Goal: Task Accomplishment & Management: Manage account settings

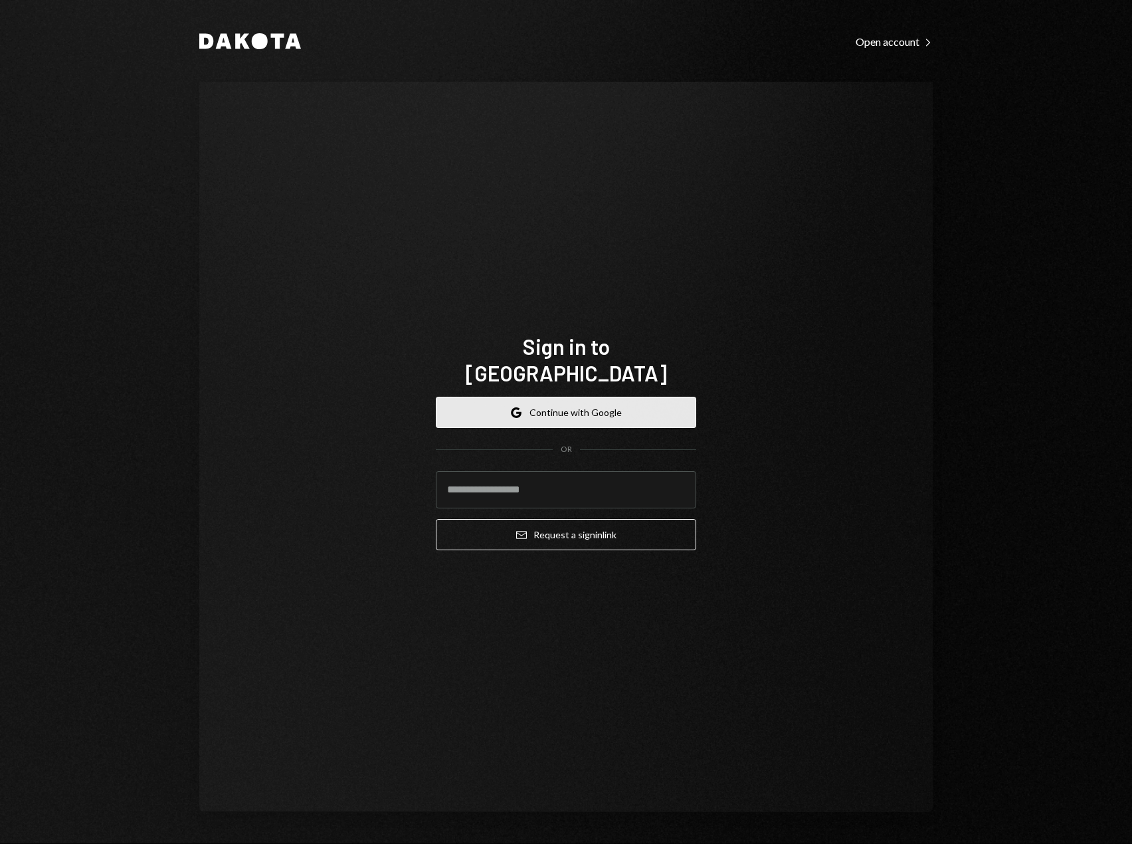
drag, startPoint x: 0, startPoint y: 0, endPoint x: 545, endPoint y: 398, distance: 674.6
click at [545, 398] on button "Google Continue with Google" at bounding box center [566, 412] width 260 height 31
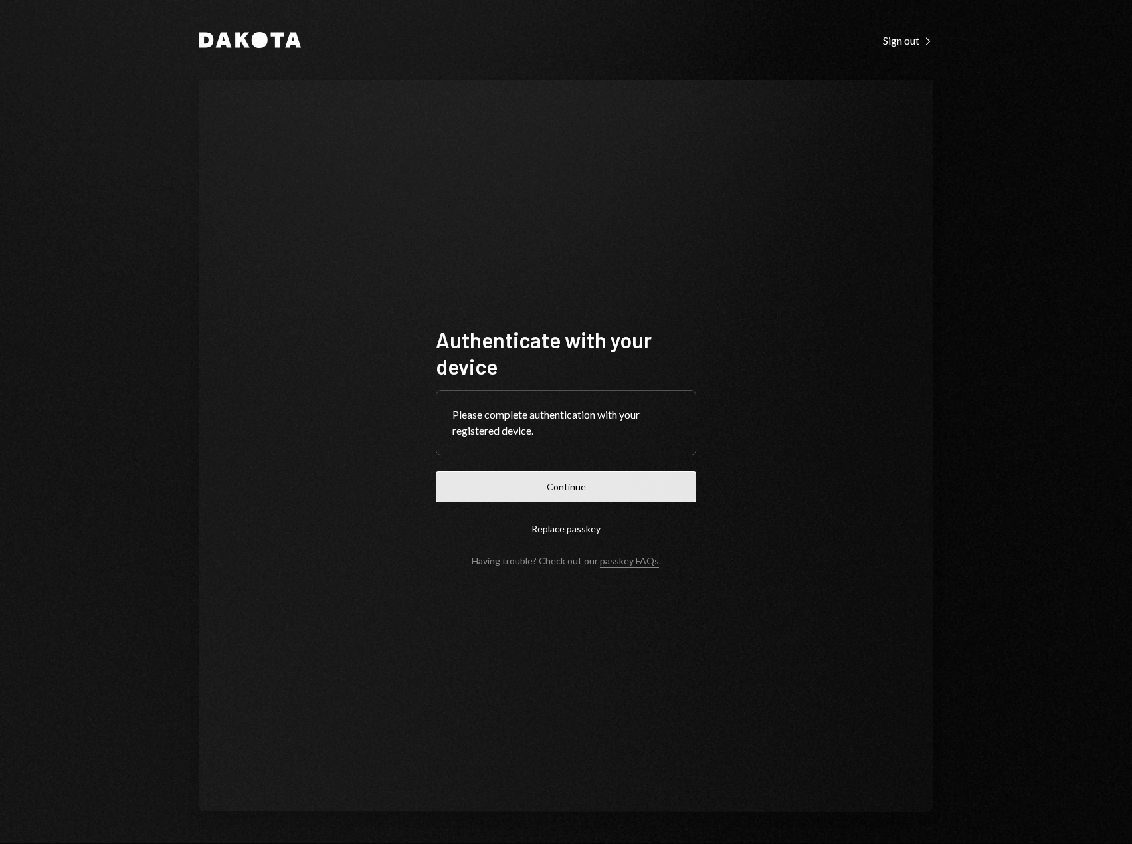
click at [533, 486] on button "Continue" at bounding box center [566, 486] width 260 height 31
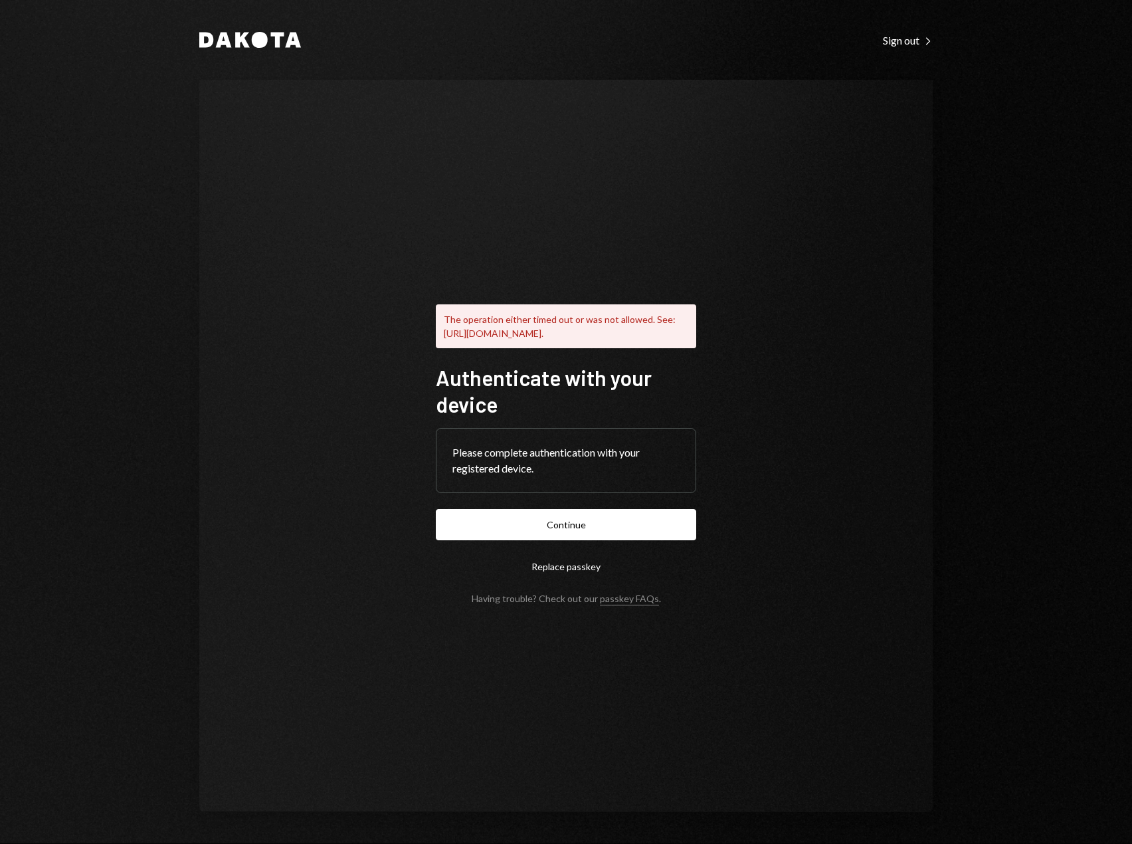
click at [530, 454] on div "Please complete authentication with your registered device." at bounding box center [565, 460] width 227 height 32
click at [551, 524] on button "Continue" at bounding box center [566, 524] width 260 height 31
click at [710, 268] on div "The operation either timed out or was not allowed. See: https://www.w3.org/TR/w…" at bounding box center [566, 446] width 292 height 422
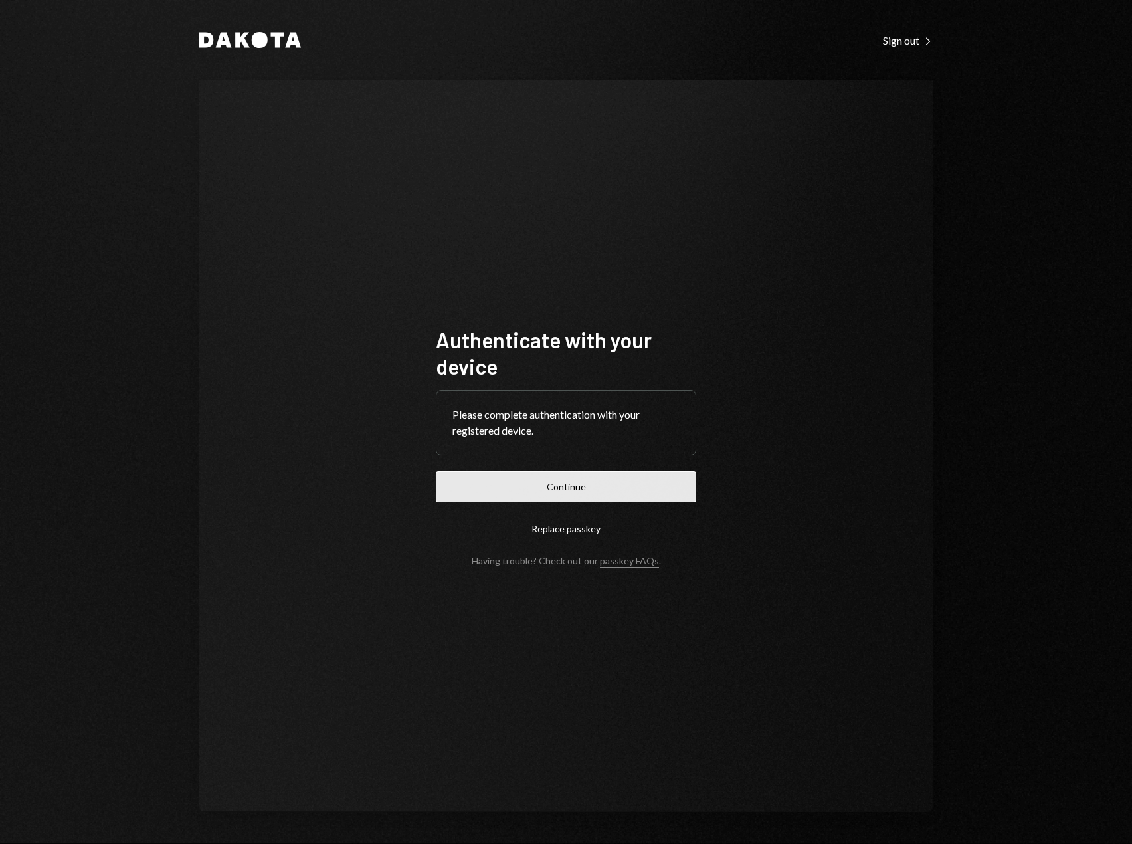
click at [531, 491] on button "Continue" at bounding box center [566, 486] width 260 height 31
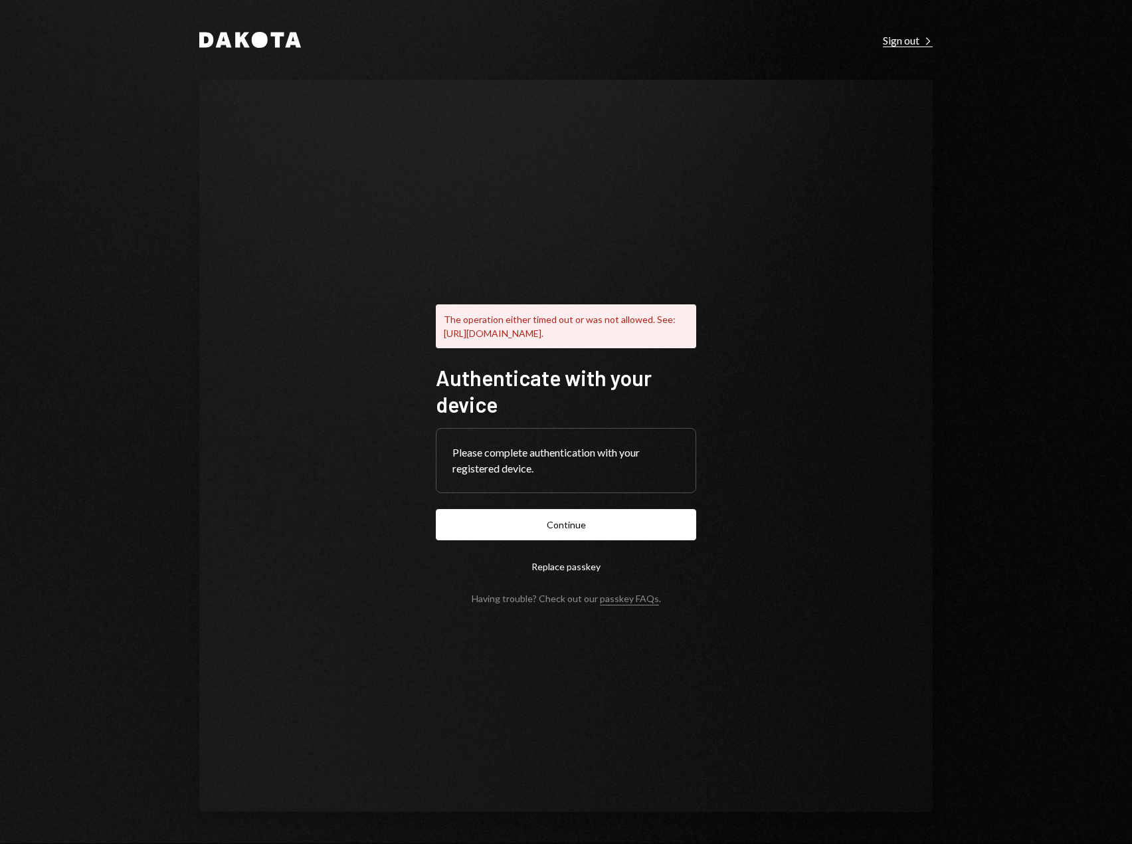
click at [892, 38] on div "Sign out Right Caret" at bounding box center [908, 40] width 50 height 13
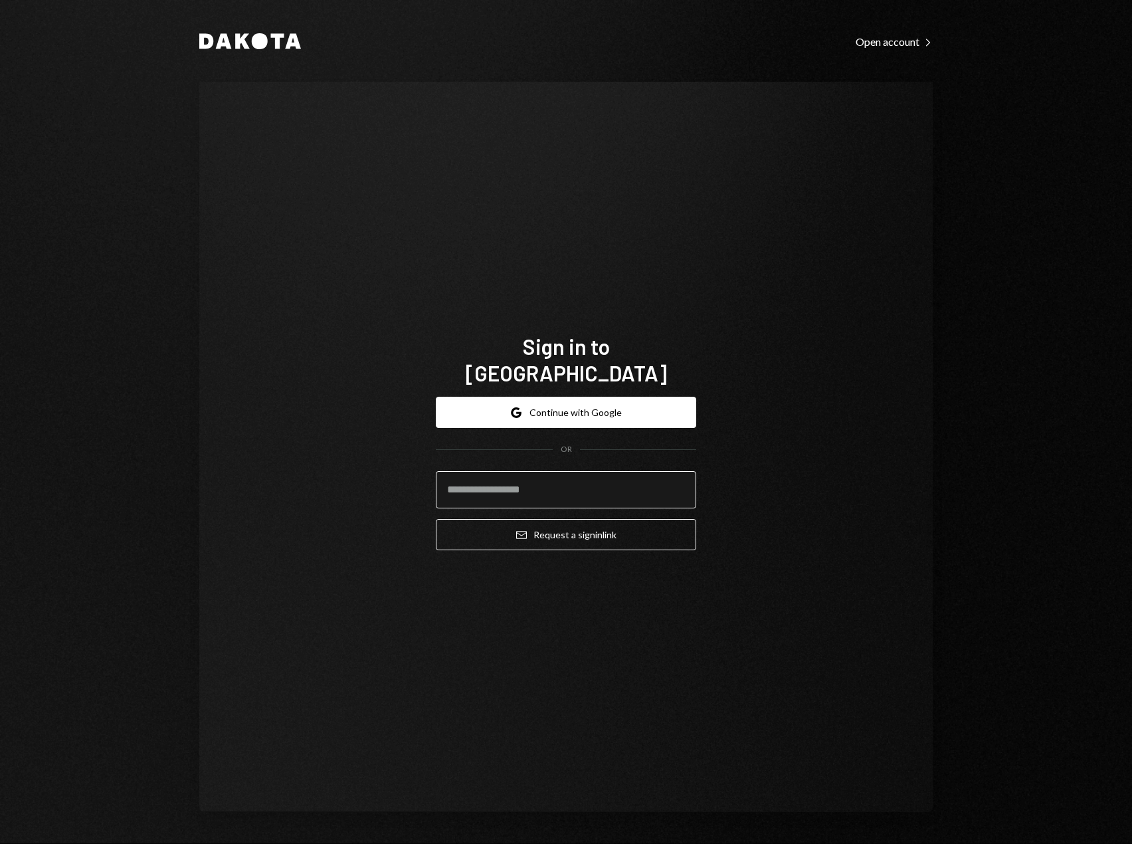
click at [533, 476] on input "email" at bounding box center [566, 489] width 260 height 37
type input "**********"
click at [436, 519] on button "Email Request a sign in link" at bounding box center [566, 534] width 260 height 31
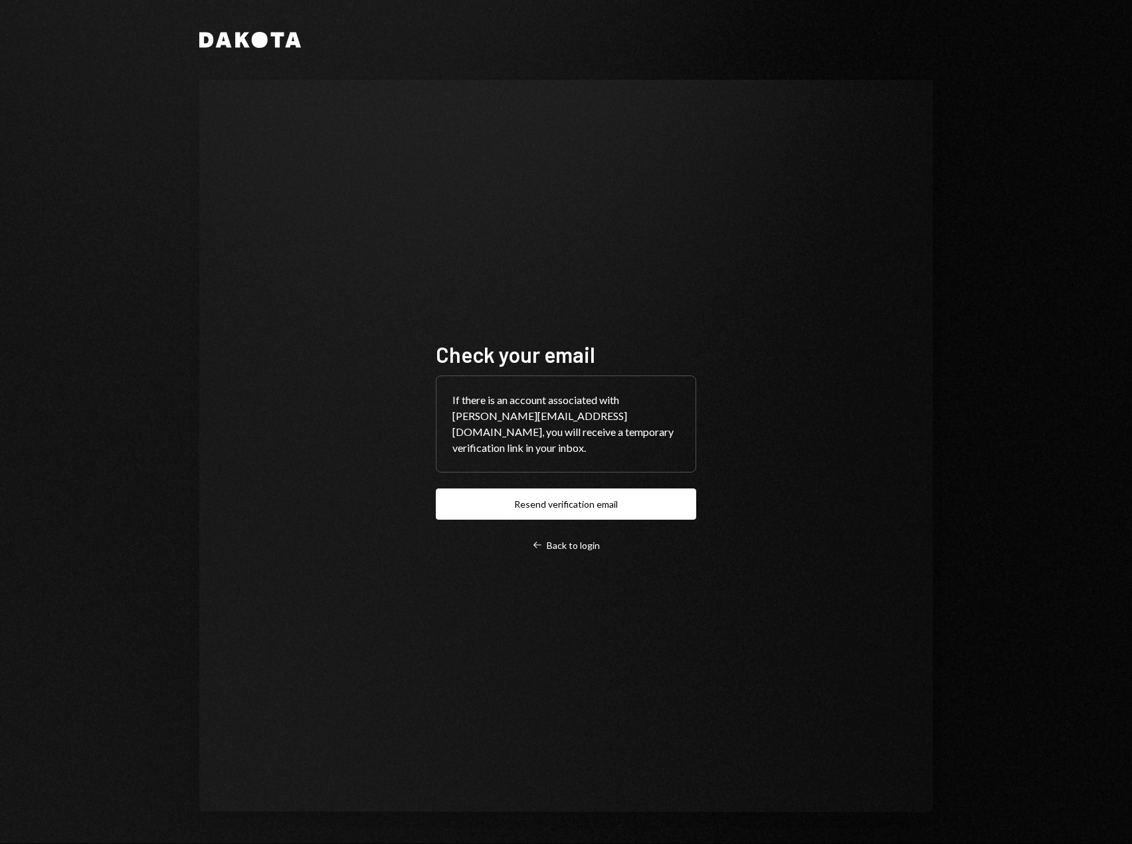
click at [561, 488] on button "Resend verification email" at bounding box center [566, 503] width 260 height 31
click at [421, 465] on div "Check your email If there is an account associated with adam@football.fun, you …" at bounding box center [566, 446] width 292 height 317
click at [418, 458] on div "Check your email If there is an account associated with adam@football.fun, you …" at bounding box center [565, 446] width 733 height 732
drag, startPoint x: 304, startPoint y: 39, endPoint x: 259, endPoint y: 40, distance: 45.2
click at [262, 40] on div "Dakota" at bounding box center [565, 40] width 733 height 16
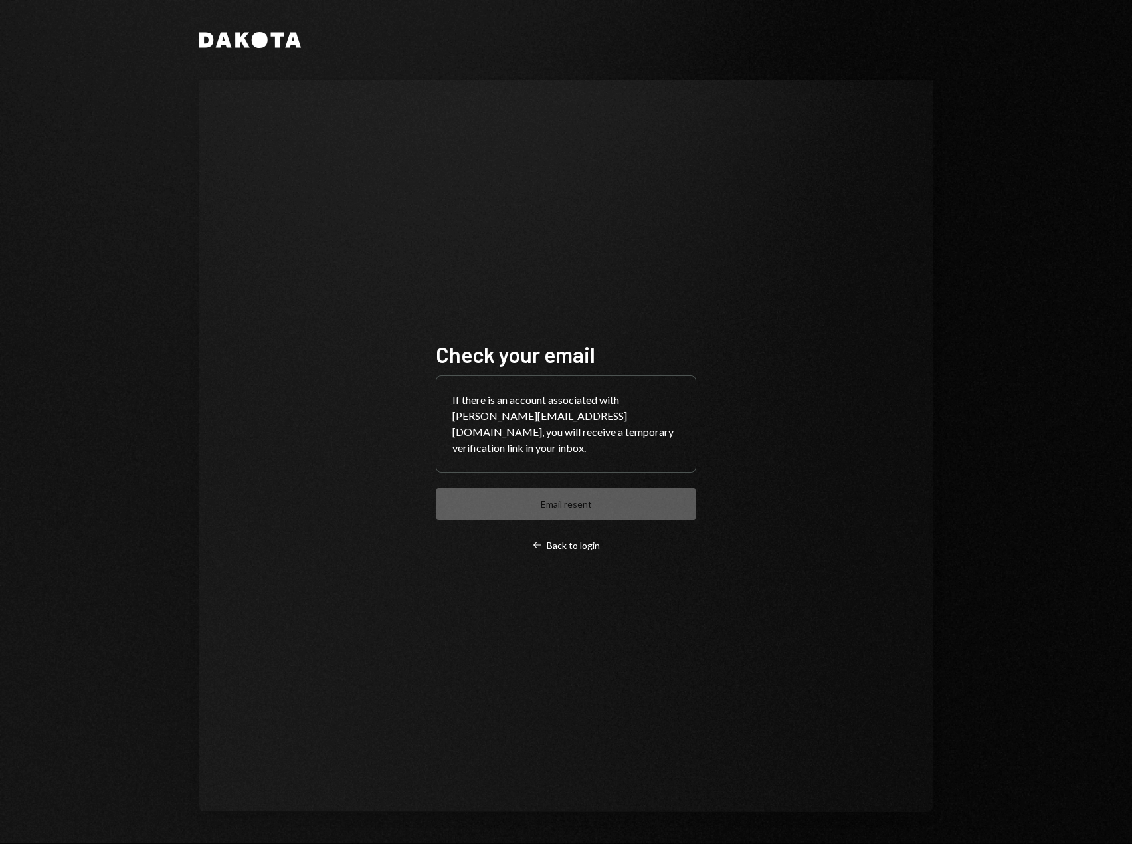
drag, startPoint x: 254, startPoint y: 41, endPoint x: 212, endPoint y: 43, distance: 42.6
click at [254, 41] on icon at bounding box center [260, 40] width 16 height 16
drag, startPoint x: 183, startPoint y: 46, endPoint x: 298, endPoint y: 50, distance: 115.0
click at [298, 50] on div "Dakota Check your email If there is an account associated with adam@football.fu…" at bounding box center [565, 422] width 797 height 844
click at [300, 48] on div "Dakota Check your email If there is an account associated with adam@football.fu…" at bounding box center [565, 422] width 797 height 844
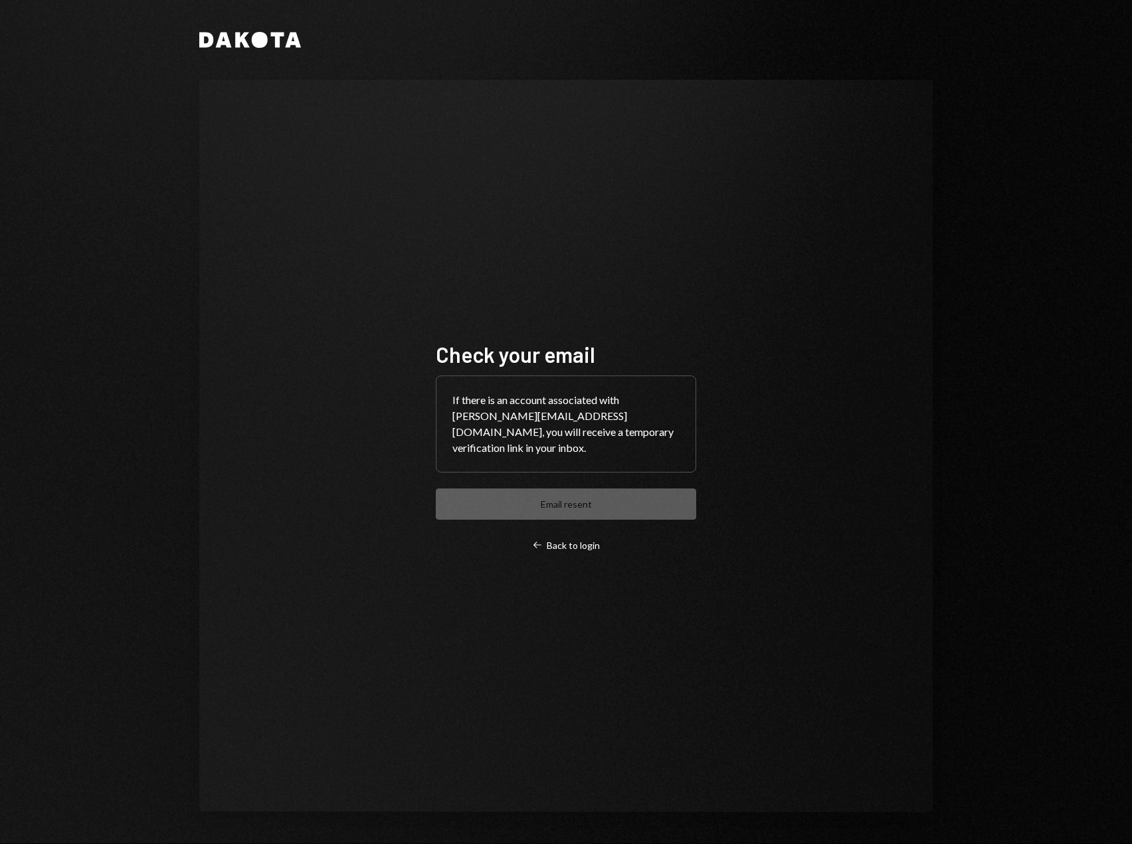
drag, startPoint x: 239, startPoint y: 39, endPoint x: 172, endPoint y: 43, distance: 66.6
click at [172, 43] on div "Dakota Check your email If there is an account associated with adam@football.fu…" at bounding box center [565, 422] width 797 height 844
click at [230, 39] on icon "Dakota" at bounding box center [250, 40] width 102 height 16
click at [421, 485] on div "Check your email If there is an account associated with adam@football.fun, you …" at bounding box center [566, 446] width 292 height 317
click at [545, 539] on div "Left Arrow Back to login" at bounding box center [566, 545] width 68 height 12
